Goal: Task Accomplishment & Management: Complete application form

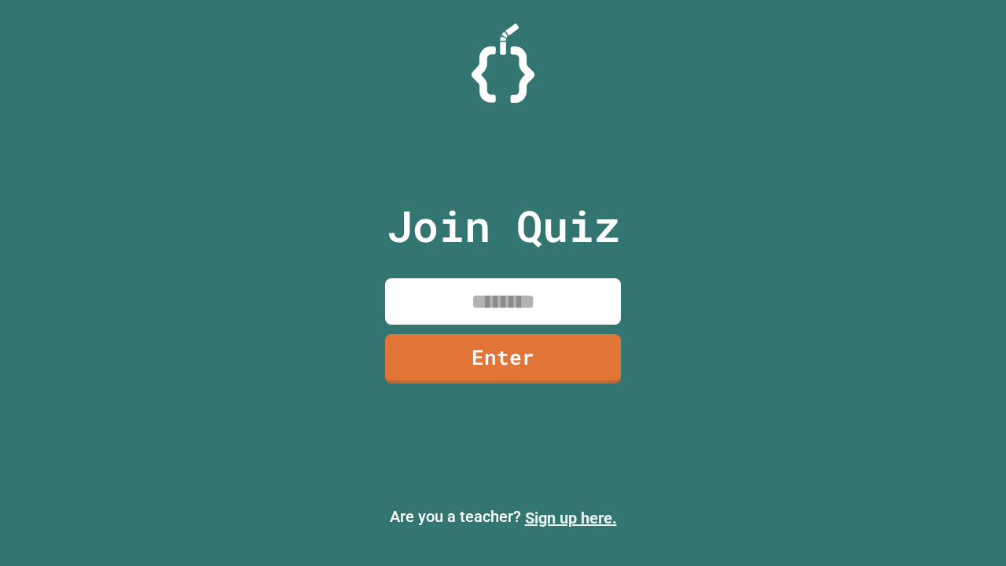
click at [570, 518] on link "Sign up here." at bounding box center [571, 517] width 92 height 19
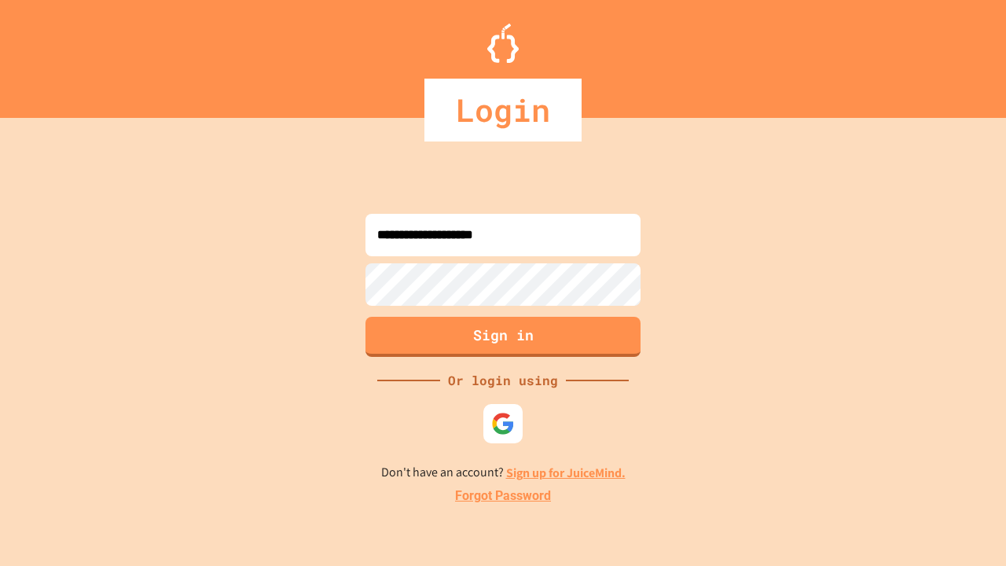
type input "**********"
